Goal: Task Accomplishment & Management: Manage account settings

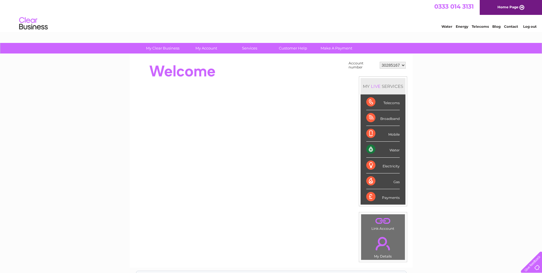
click at [391, 118] on div "Broadband" at bounding box center [383, 118] width 33 height 16
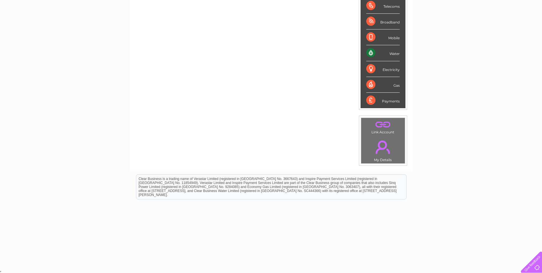
scroll to position [97, 0]
click at [393, 101] on div "Payments" at bounding box center [383, 99] width 33 height 15
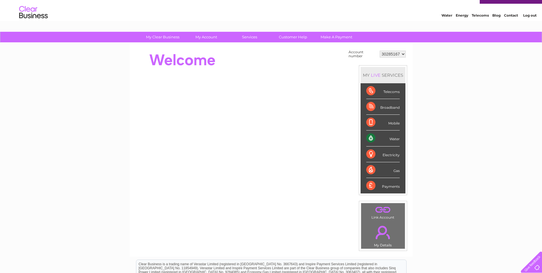
scroll to position [0, 0]
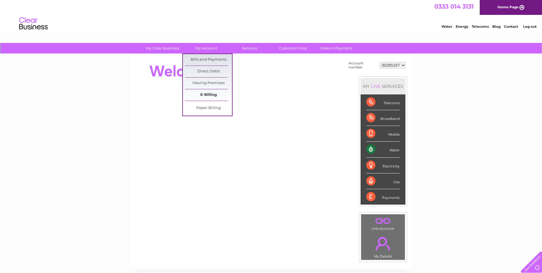
click at [212, 94] on link "E-Billing" at bounding box center [208, 94] width 47 height 11
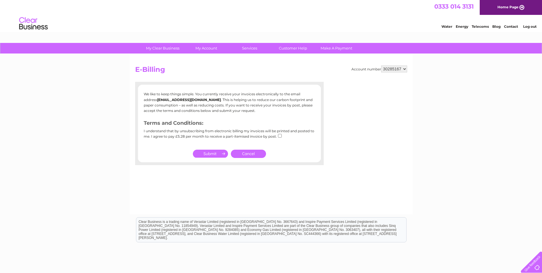
click at [251, 154] on link "Cancel" at bounding box center [248, 154] width 35 height 8
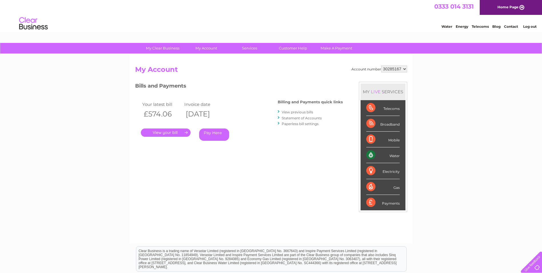
click at [176, 131] on link "." at bounding box center [166, 132] width 50 height 8
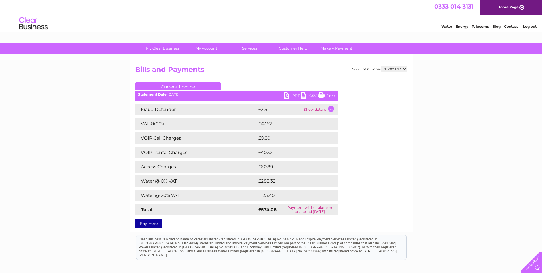
click at [291, 95] on link "PDF" at bounding box center [292, 96] width 17 height 8
